Goal: Task Accomplishment & Management: Use online tool/utility

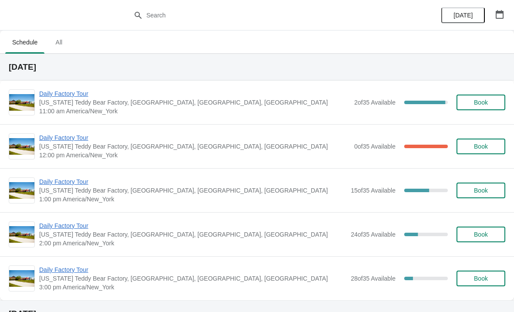
click at [64, 94] on span "Daily Factory Tour" at bounding box center [194, 93] width 310 height 9
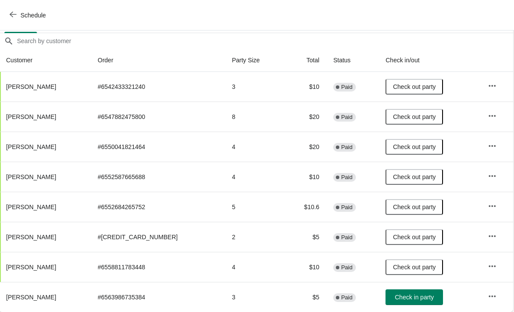
scroll to position [73, 0]
click at [403, 298] on span "Check in party" at bounding box center [414, 296] width 39 height 7
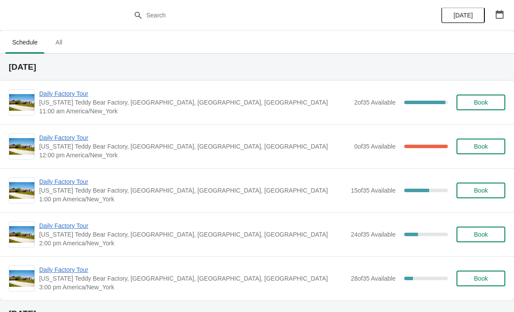
click at [309, 38] on ul "Schedule All" at bounding box center [256, 41] width 507 height 23
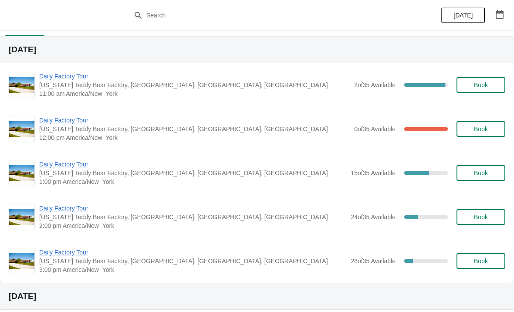
scroll to position [58, 0]
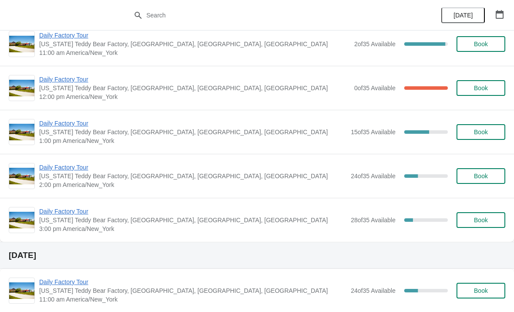
click at [73, 167] on span "Daily Factory Tour" at bounding box center [192, 167] width 307 height 9
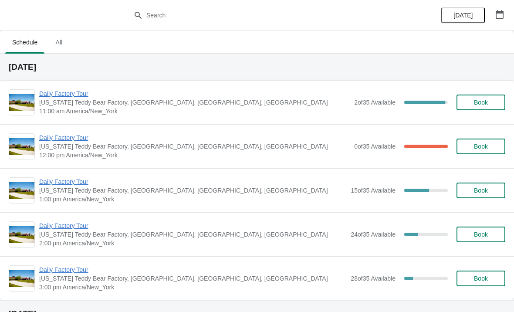
click at [74, 136] on span "Daily Factory Tour" at bounding box center [194, 137] width 310 height 9
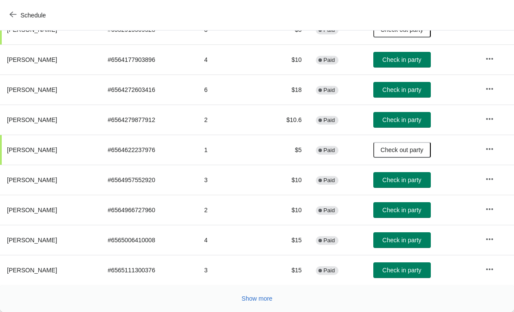
scroll to position [160, 0]
click at [413, 94] on button "Check in party" at bounding box center [401, 90] width 57 height 16
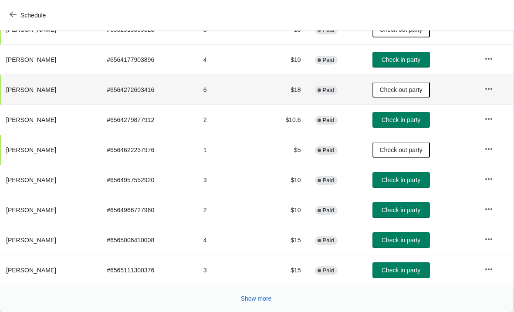
scroll to position [160, 0]
click at [400, 209] on span "Check in party" at bounding box center [401, 209] width 39 height 7
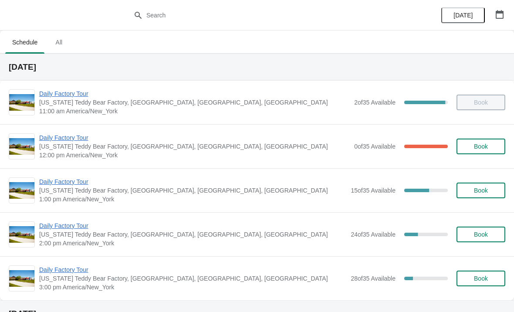
click at [82, 139] on span "Daily Factory Tour" at bounding box center [194, 137] width 310 height 9
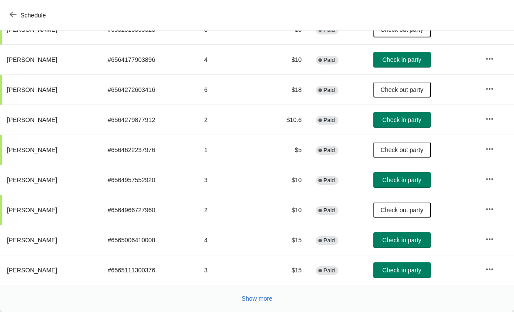
scroll to position [160, 0]
click at [407, 245] on button "Check in party" at bounding box center [401, 240] width 57 height 16
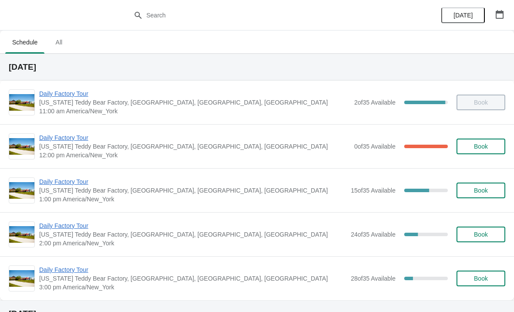
click at [94, 141] on span "Daily Factory Tour" at bounding box center [194, 137] width 310 height 9
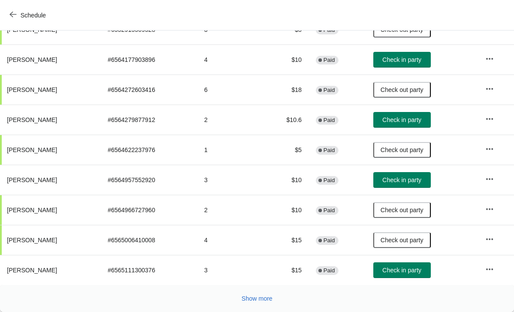
scroll to position [160, 0]
click at [258, 303] on button "Show more" at bounding box center [257, 298] width 38 height 16
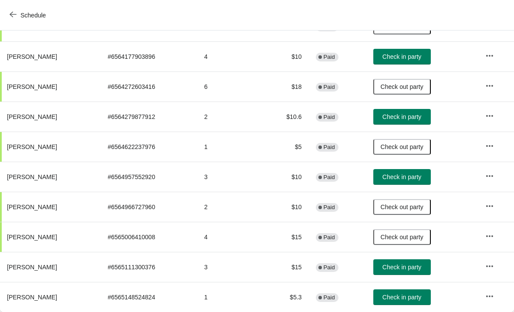
scroll to position [163, 0]
click at [413, 300] on span "Check in party" at bounding box center [401, 296] width 39 height 7
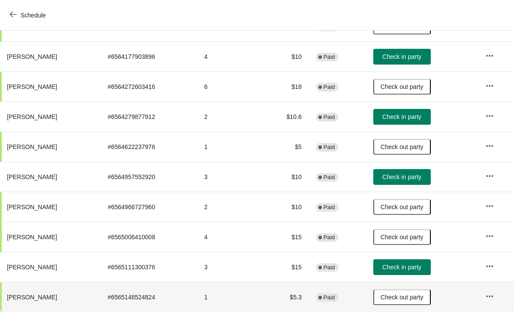
click at [412, 266] on span "Check in party" at bounding box center [401, 266] width 39 height 7
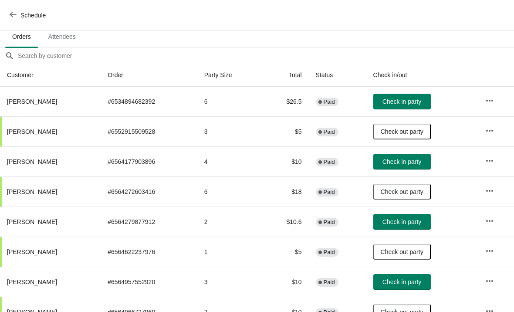
scroll to position [57, 0]
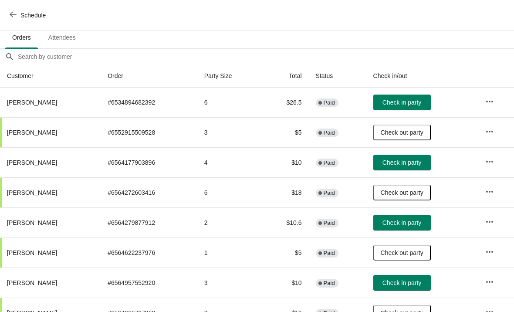
click at [409, 164] on span "Check in party" at bounding box center [401, 162] width 39 height 7
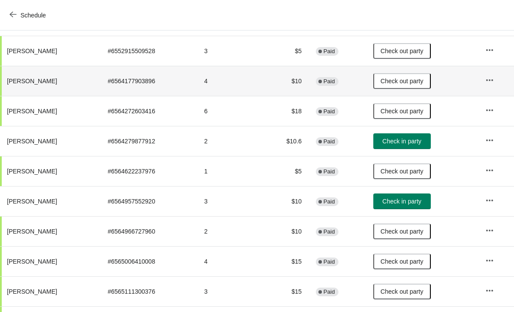
scroll to position [140, 0]
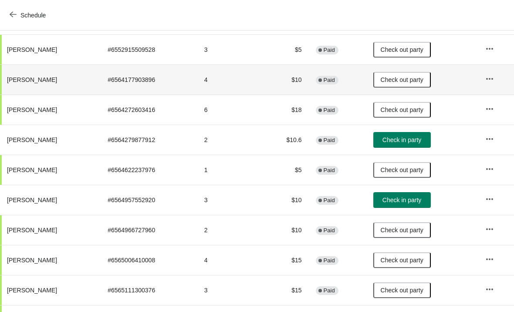
click at [415, 143] on span "Check in party" at bounding box center [401, 139] width 39 height 7
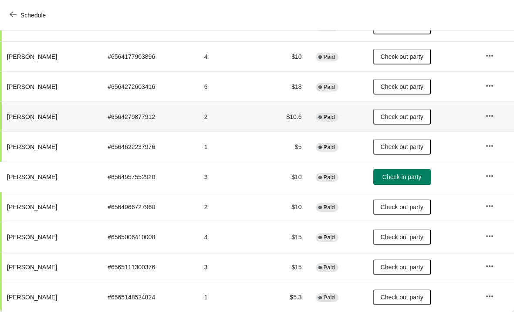
scroll to position [163, 0]
click at [400, 174] on span "Check in party" at bounding box center [401, 176] width 39 height 7
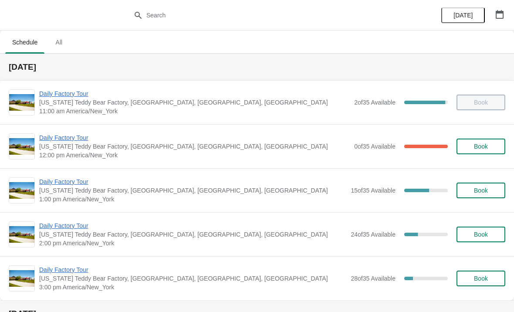
click at [55, 140] on span "Daily Factory Tour" at bounding box center [194, 137] width 310 height 9
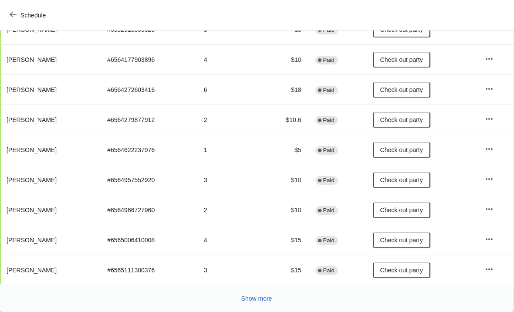
scroll to position [160, 0]
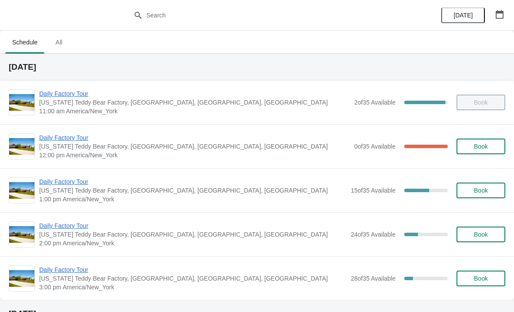
click at [71, 140] on span "Daily Factory Tour" at bounding box center [194, 137] width 310 height 9
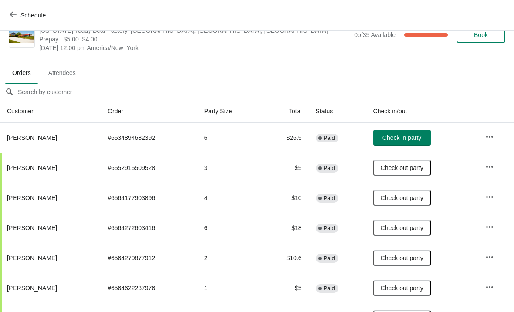
scroll to position [22, 0]
click at [397, 132] on button "Check in party" at bounding box center [401, 138] width 57 height 16
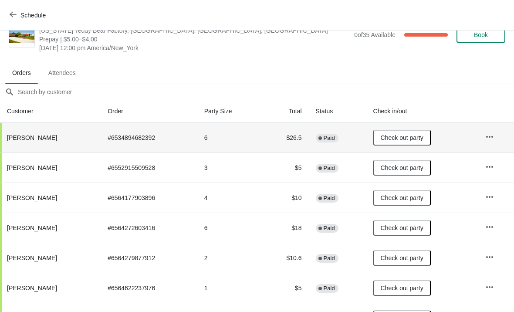
scroll to position [26, -1]
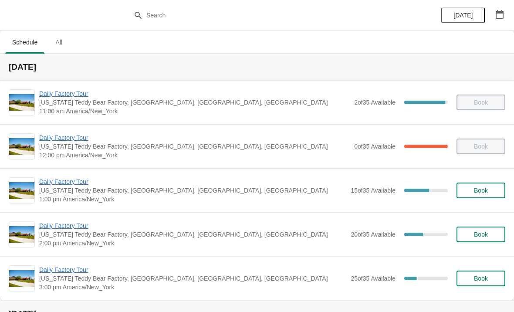
click at [73, 177] on span "Daily Factory Tour" at bounding box center [192, 181] width 307 height 9
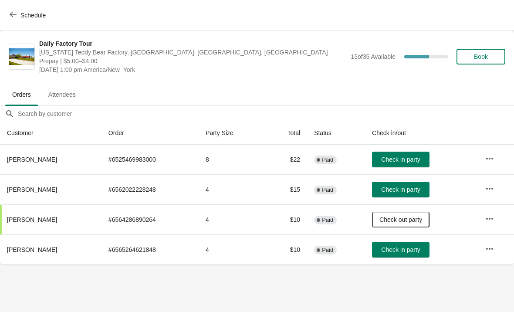
click at [422, 194] on button "Check in party" at bounding box center [400, 190] width 57 height 16
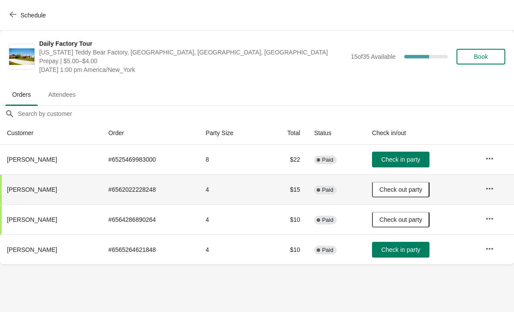
click at [420, 164] on button "Check in party" at bounding box center [400, 159] width 57 height 16
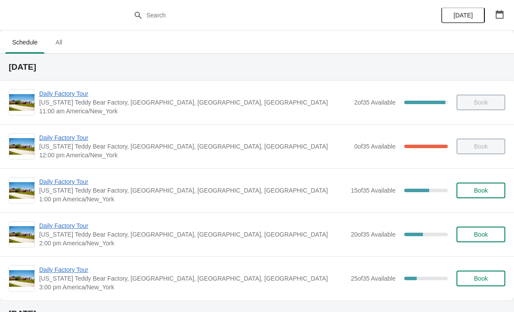
click at [57, 223] on span "Daily Factory Tour" at bounding box center [192, 225] width 307 height 9
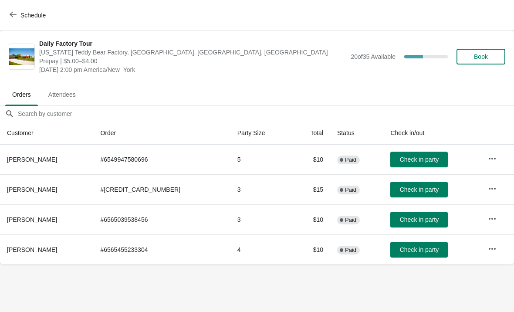
click at [404, 186] on span "Check in party" at bounding box center [419, 189] width 39 height 7
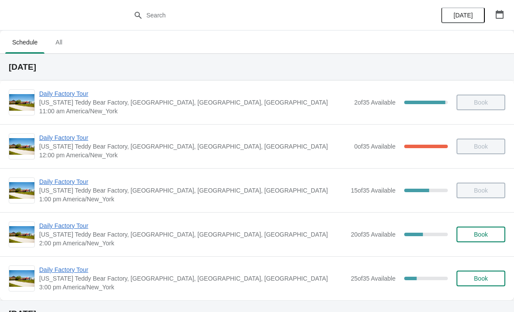
click at [73, 229] on span "Daily Factory Tour" at bounding box center [192, 225] width 307 height 9
click at [69, 228] on span "Daily Factory Tour" at bounding box center [192, 225] width 307 height 9
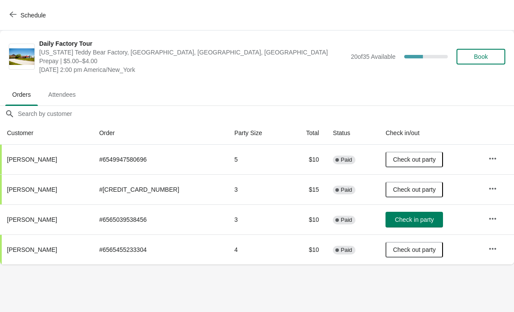
click at [410, 219] on span "Check in party" at bounding box center [413, 219] width 39 height 7
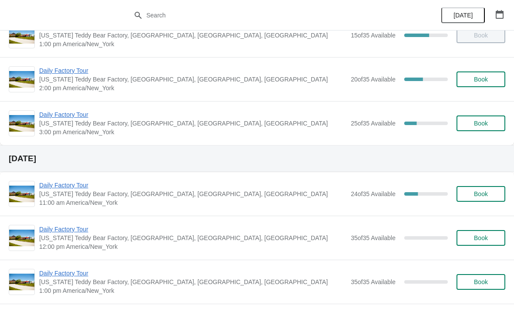
scroll to position [155, 0]
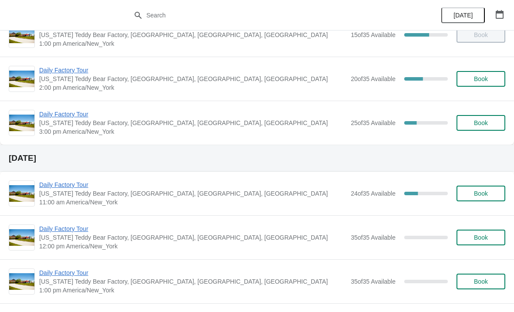
click at [80, 117] on span "Daily Factory Tour" at bounding box center [192, 114] width 307 height 9
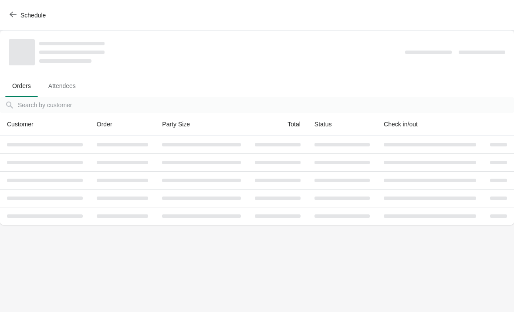
scroll to position [0, 0]
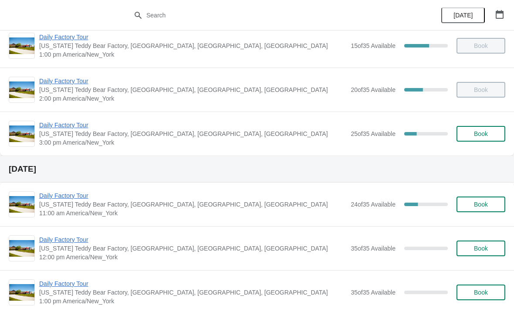
scroll to position [155, 0]
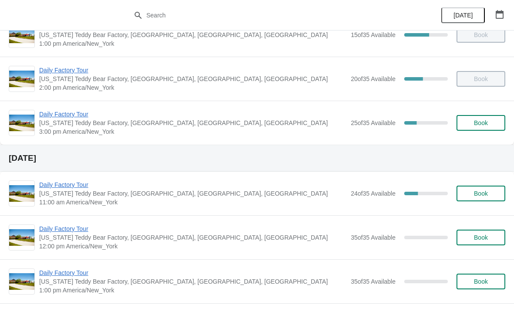
click at [72, 124] on span "[US_STATE] Teddy Bear Factory, [GEOGRAPHIC_DATA], [GEOGRAPHIC_DATA], [GEOGRAPHI…" at bounding box center [192, 122] width 307 height 9
click at [77, 116] on span "Daily Factory Tour" at bounding box center [192, 114] width 307 height 9
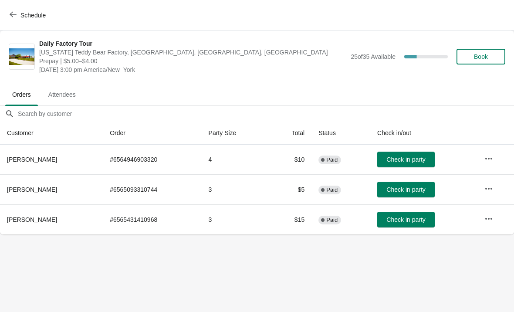
click at [398, 222] on span "Check in party" at bounding box center [405, 219] width 39 height 7
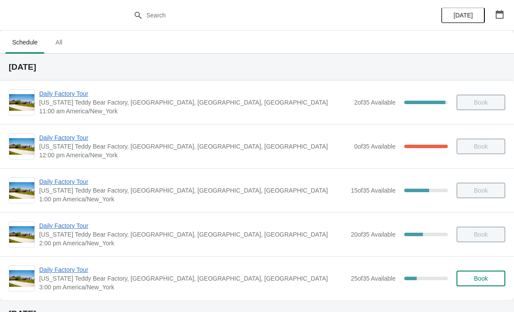
click at [65, 269] on span "Daily Factory Tour" at bounding box center [192, 269] width 307 height 9
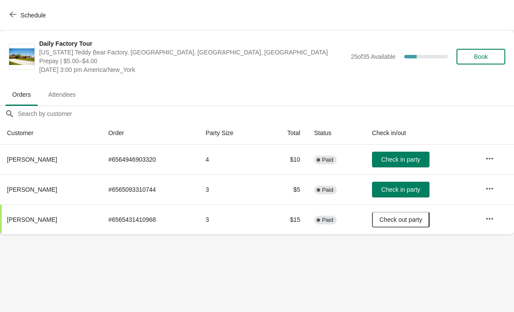
click at [420, 188] on span "Check in party" at bounding box center [400, 189] width 39 height 7
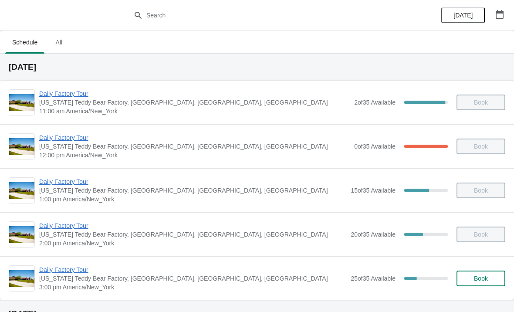
click at [82, 271] on span "Daily Factory Tour" at bounding box center [192, 269] width 307 height 9
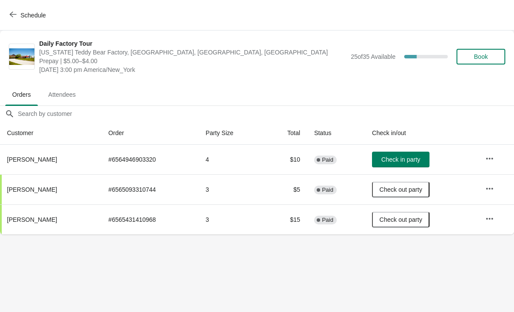
click at [407, 159] on span "Check in party" at bounding box center [400, 159] width 39 height 7
